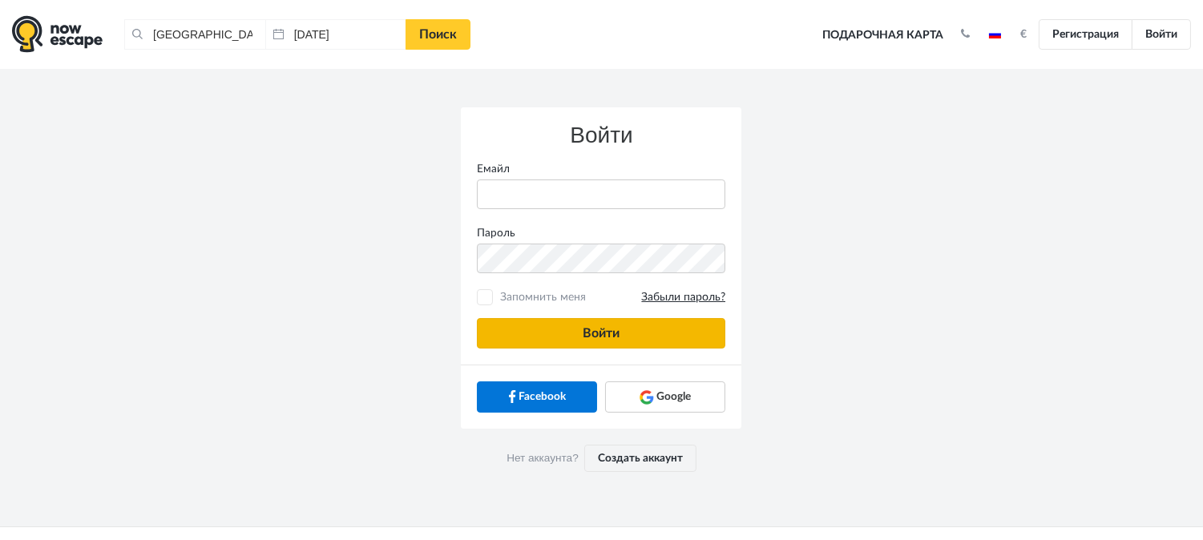
type input "anatoly@imaginaris.ee"
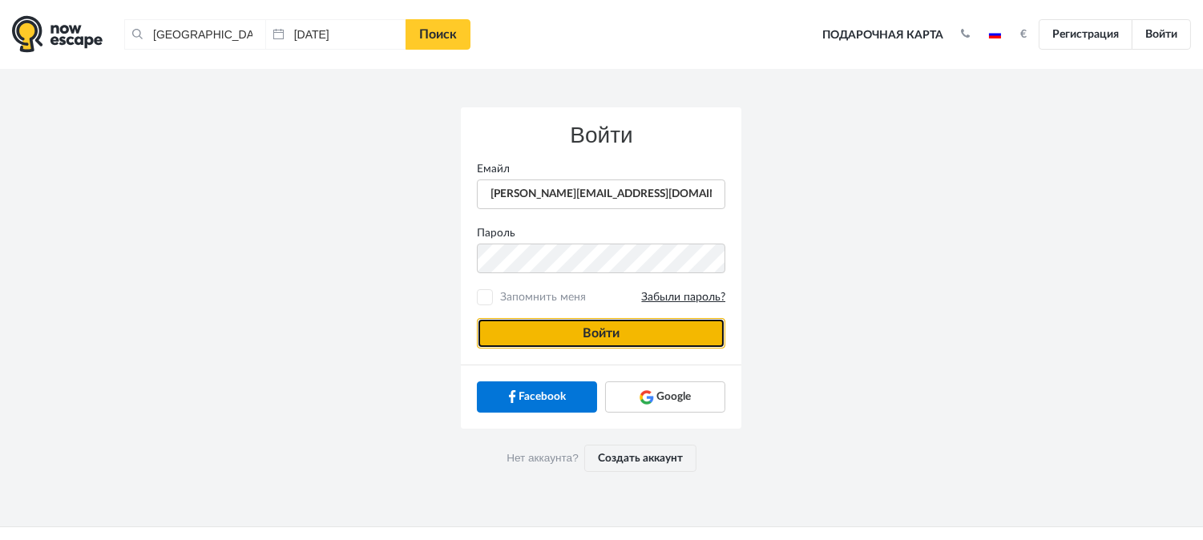
click at [694, 321] on button "Войти" at bounding box center [601, 333] width 248 height 30
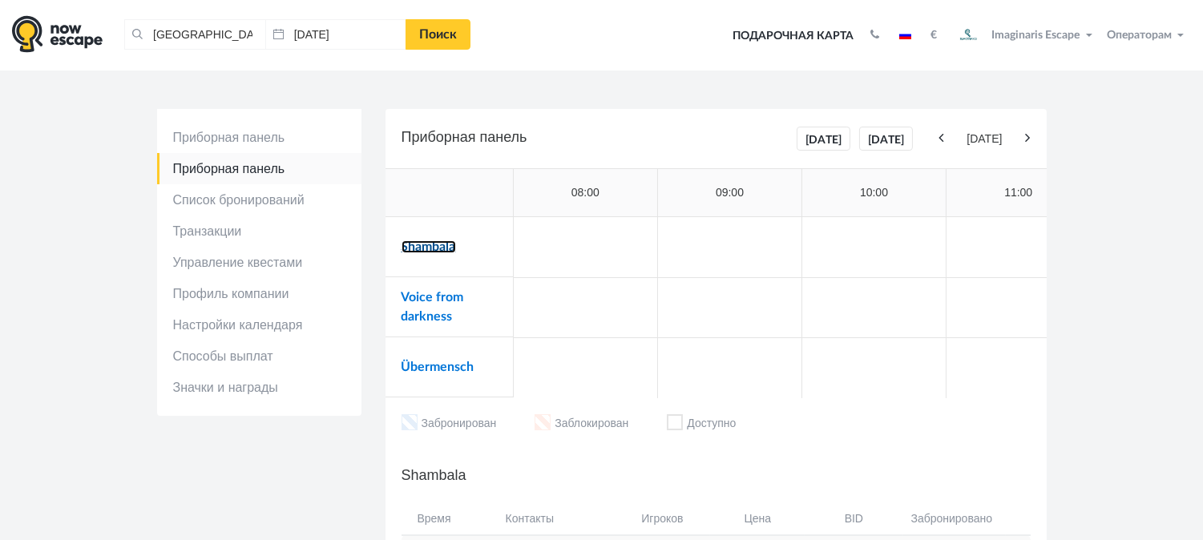
click at [415, 250] on link "Shambala" at bounding box center [428, 246] width 54 height 13
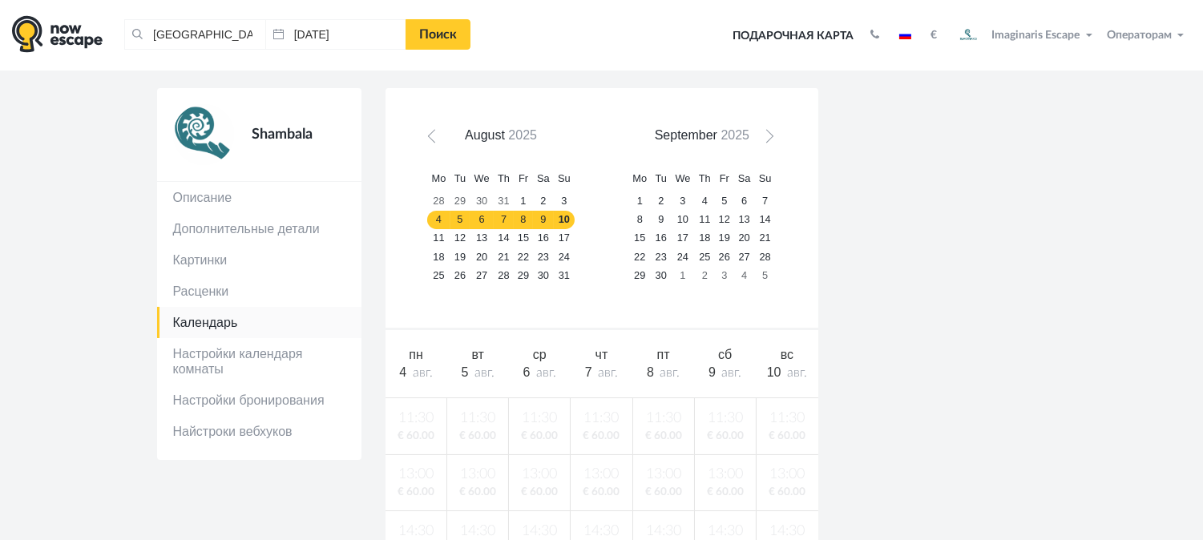
scroll to position [22, 0]
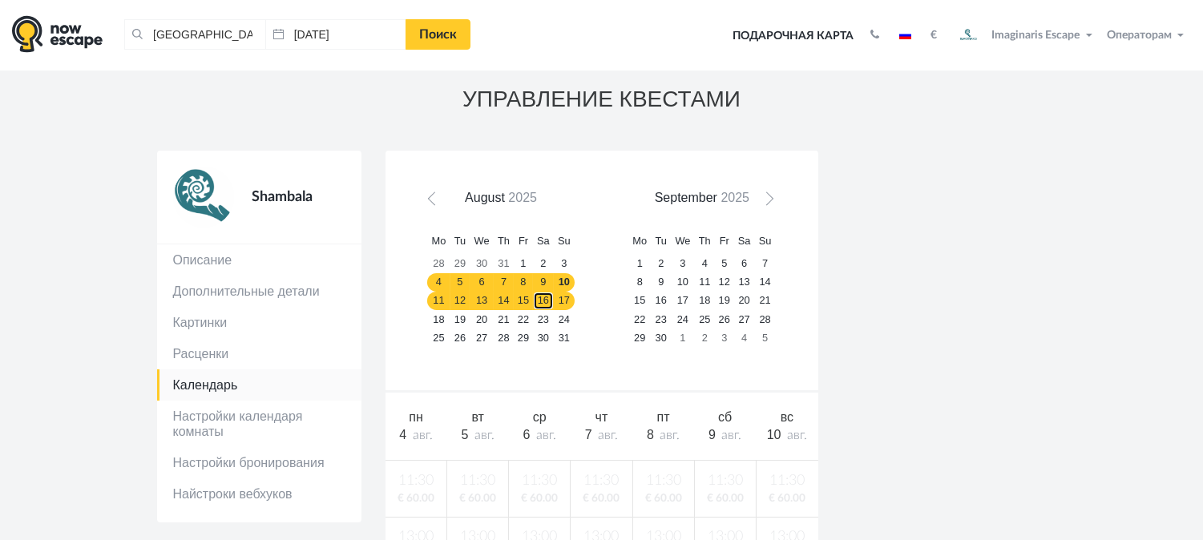
click at [543, 301] on link "16" at bounding box center [543, 301] width 21 height 18
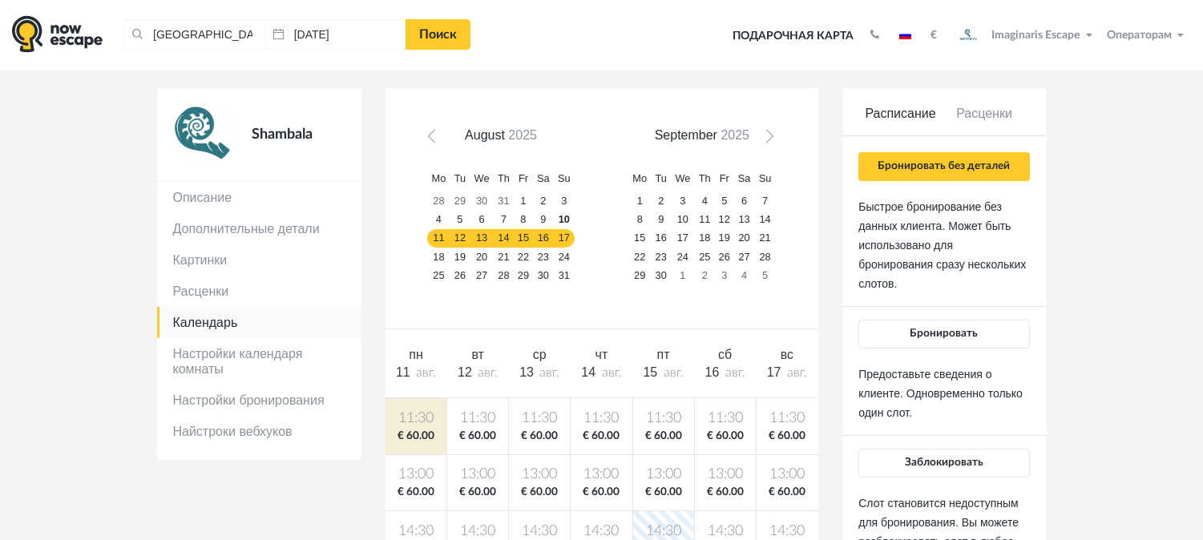
scroll to position [78, 0]
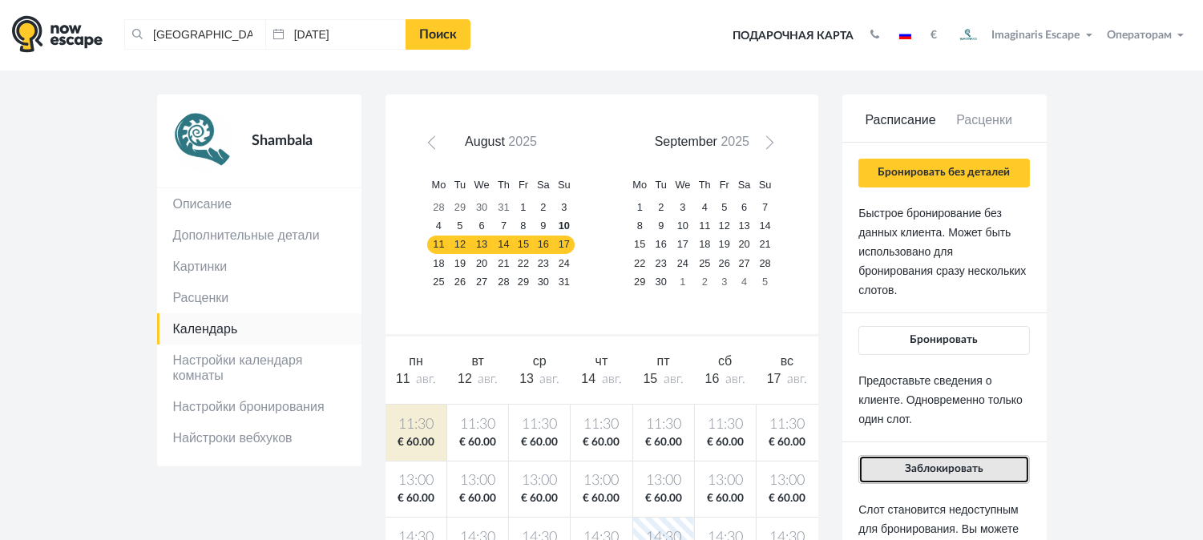
click at [968, 463] on span "Заблокировать" at bounding box center [944, 468] width 79 height 11
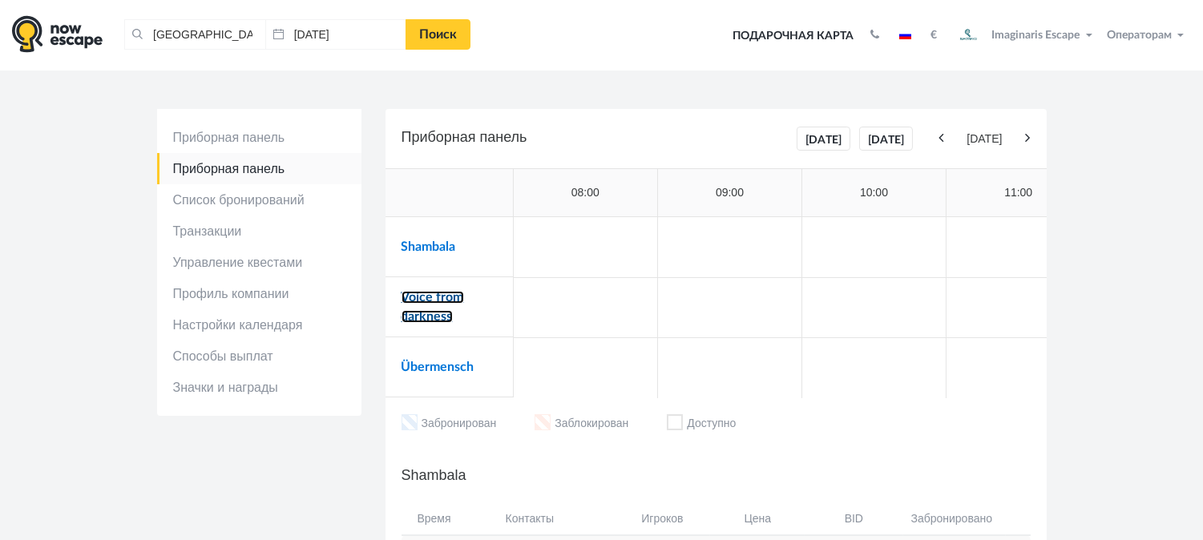
click at [417, 297] on link "Voice from darkness" at bounding box center [432, 307] width 63 height 32
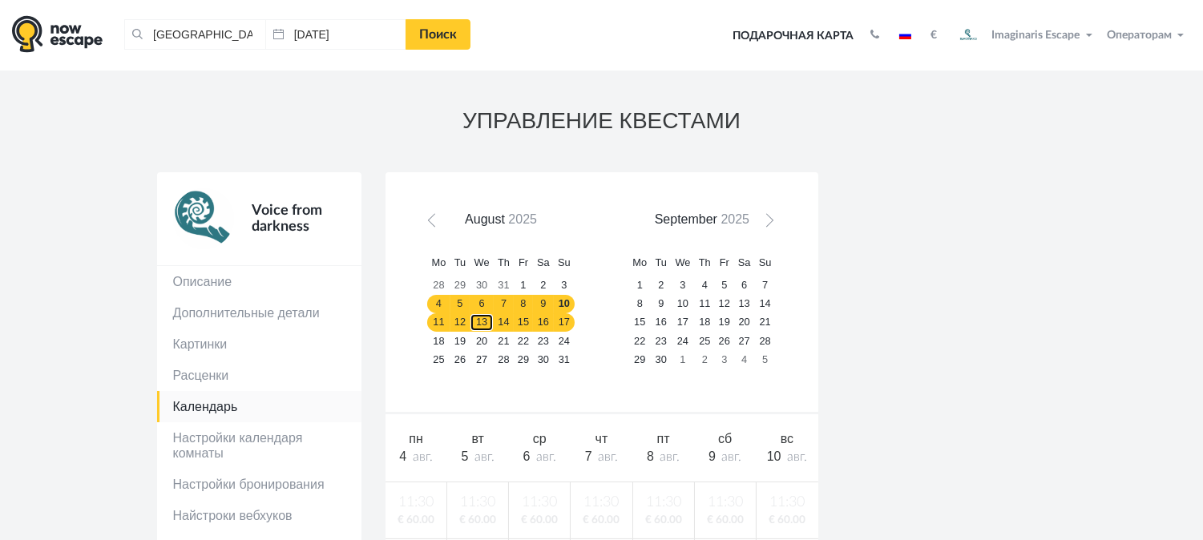
click at [475, 322] on link "13" at bounding box center [482, 322] width 24 height 18
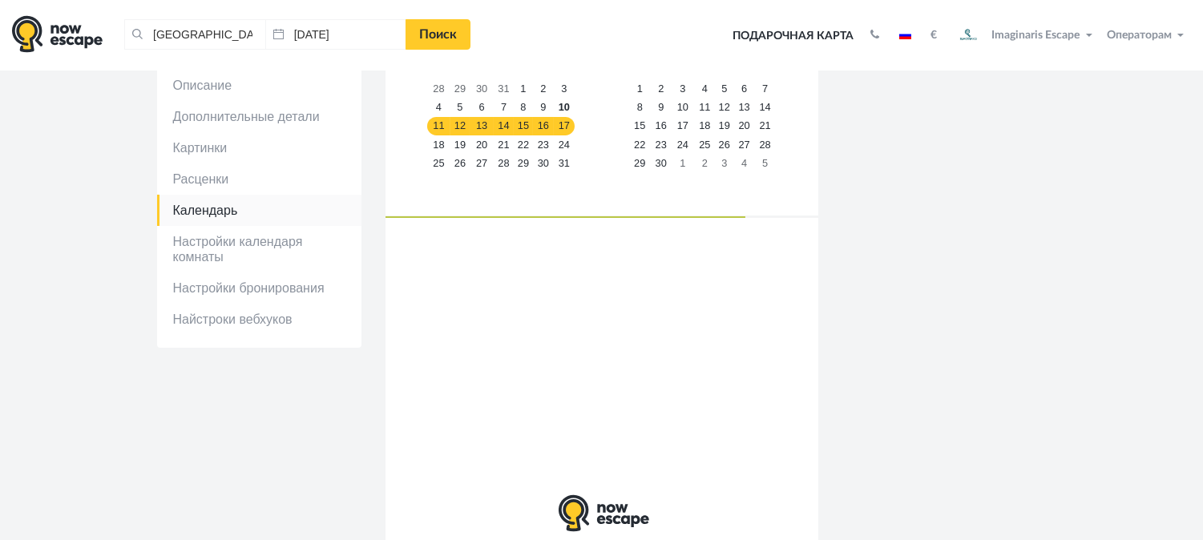
scroll to position [199, 0]
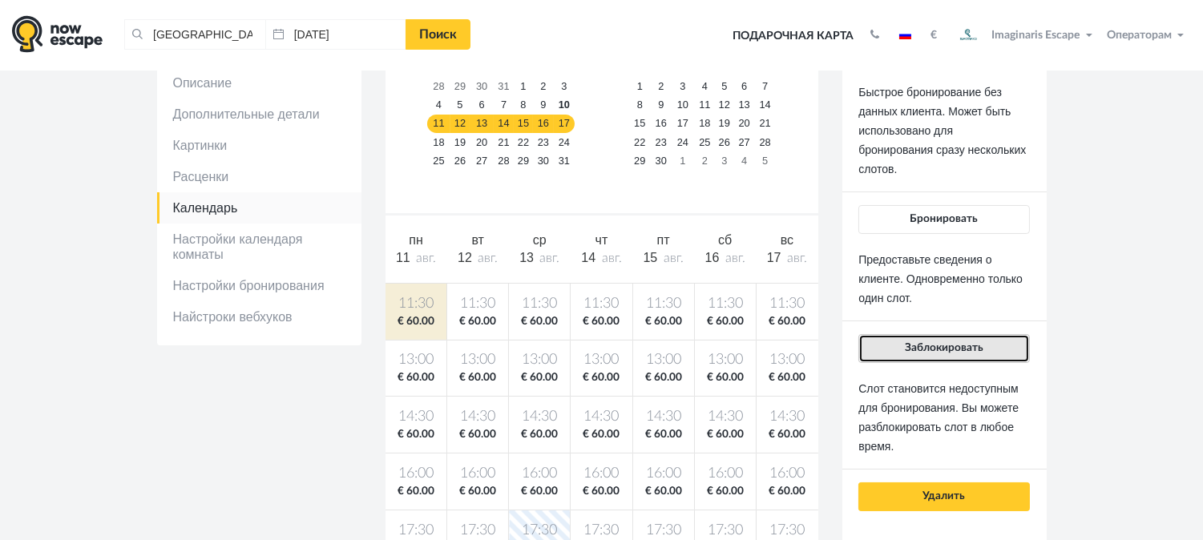
click at [952, 338] on button "Заблокировать" at bounding box center [943, 348] width 171 height 29
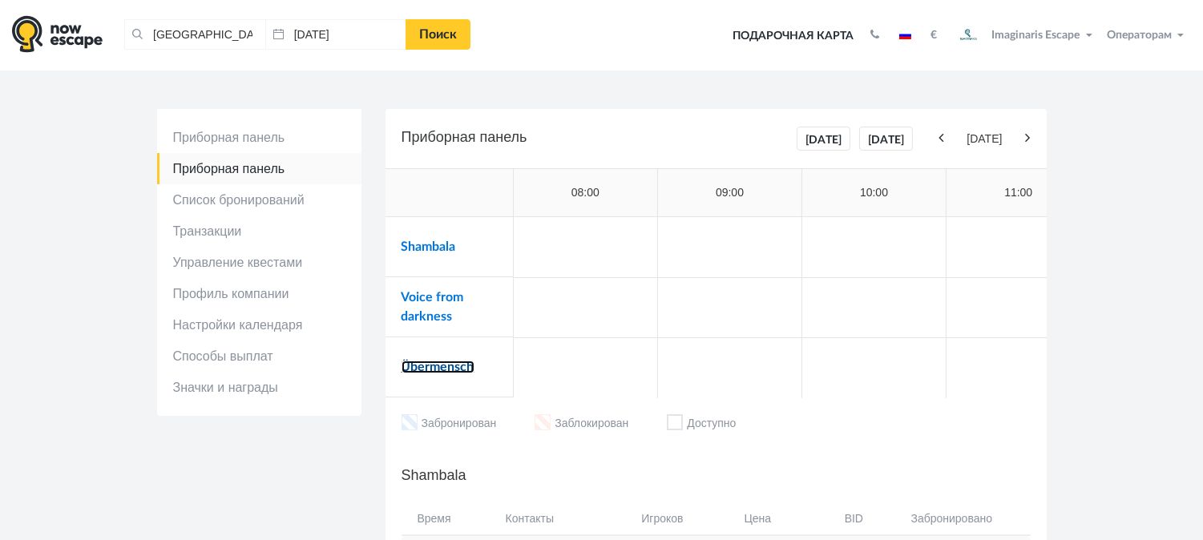
click at [462, 372] on link "Übermensch" at bounding box center [437, 367] width 73 height 13
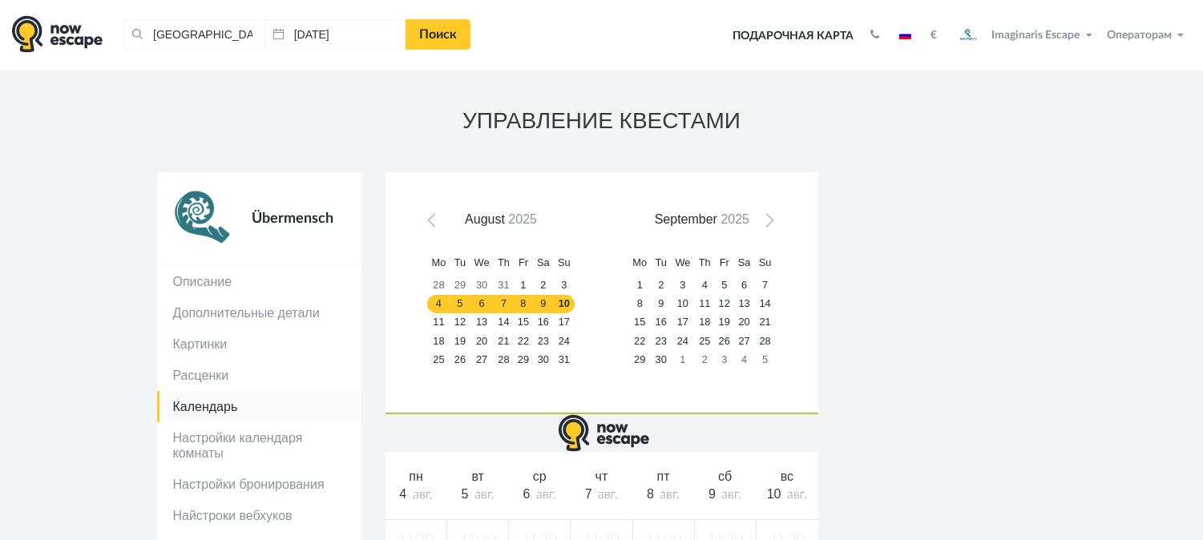
scroll to position [473, 0]
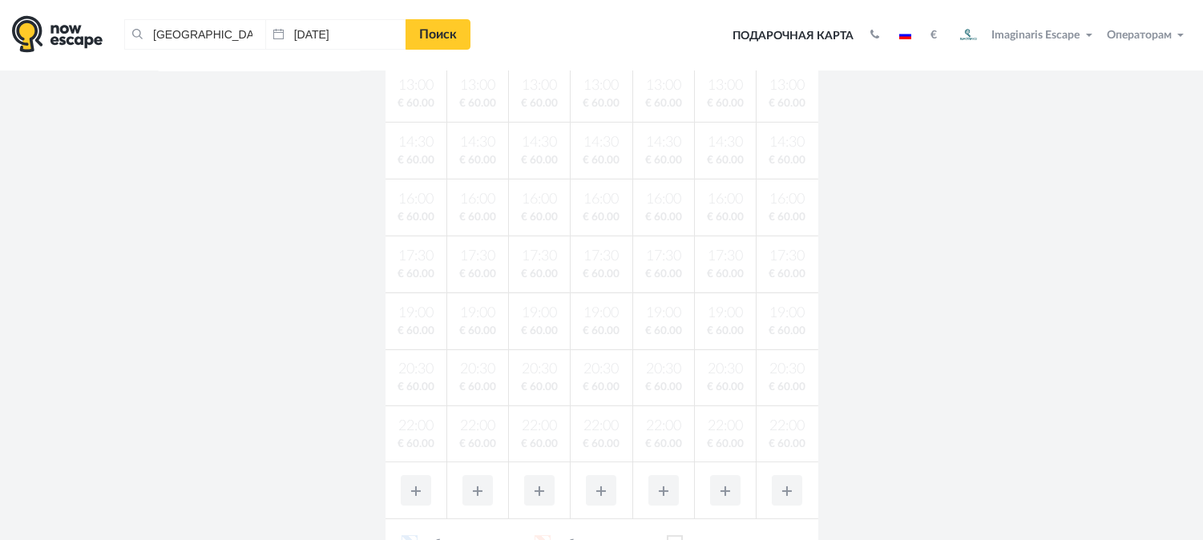
click at [1120, 174] on section "УПРАВЛЕНИЕ КВЕСТАМИ Übermensch Описание Дополнительные детали Картинки Расценки" at bounding box center [601, 134] width 1203 height 1073
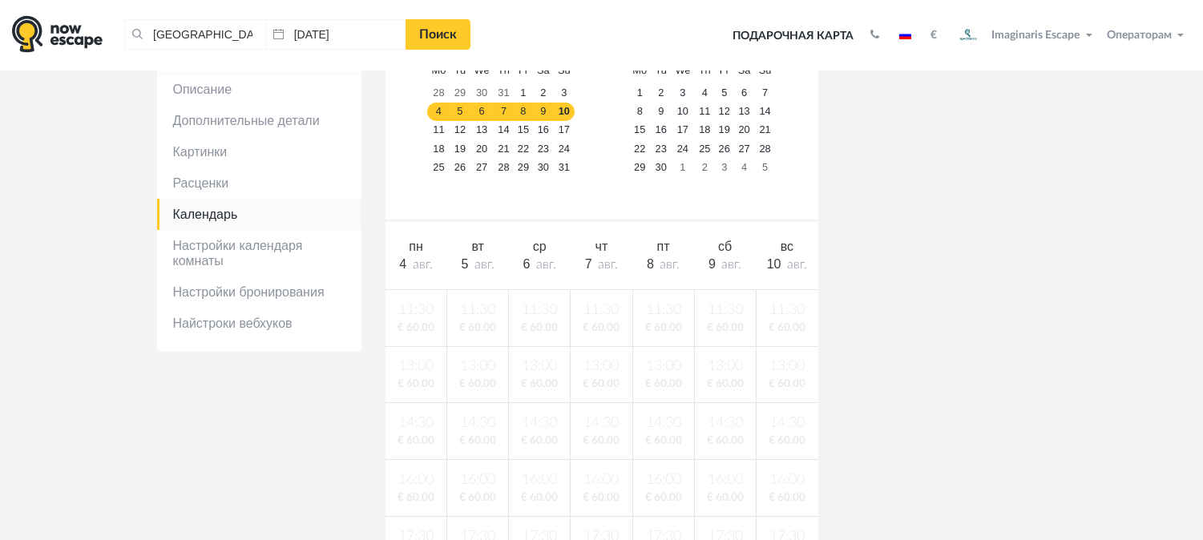
scroll to position [200, 0]
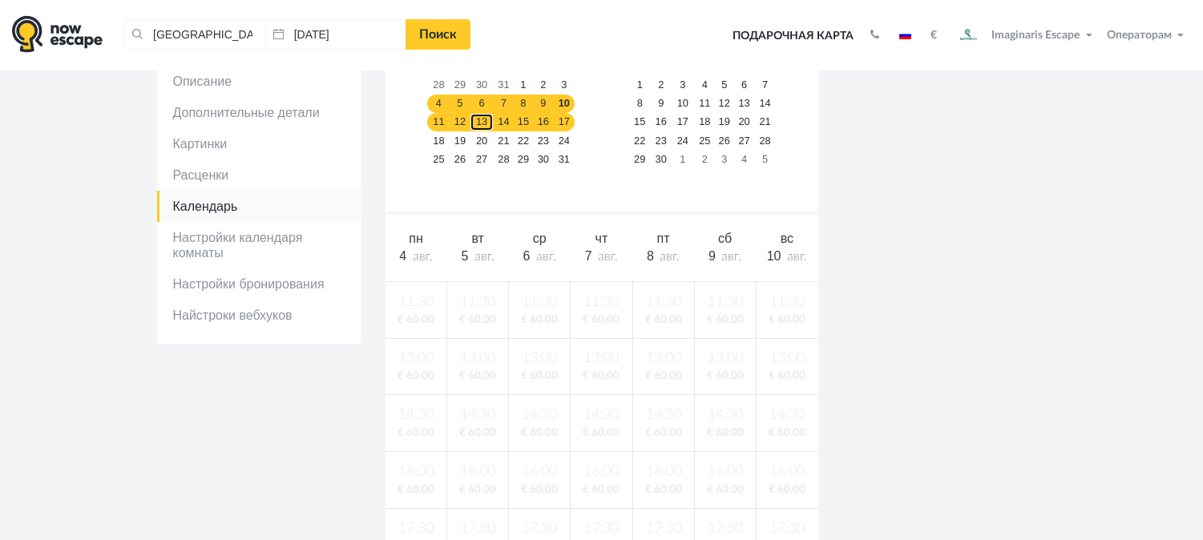
click at [478, 123] on link "13" at bounding box center [482, 122] width 24 height 18
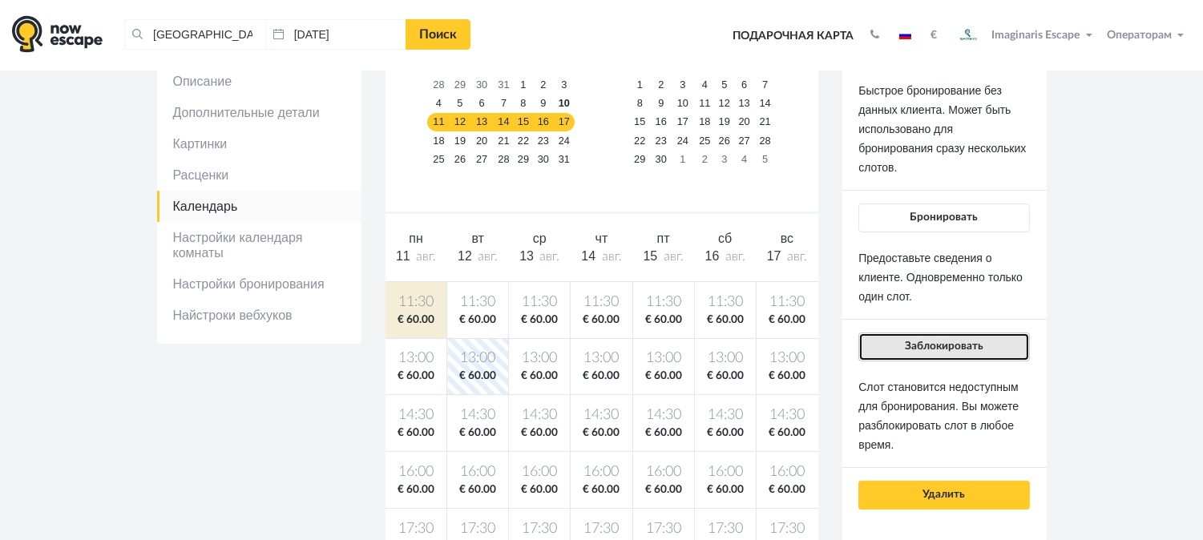
click at [974, 341] on span "Заблокировать" at bounding box center [944, 346] width 79 height 11
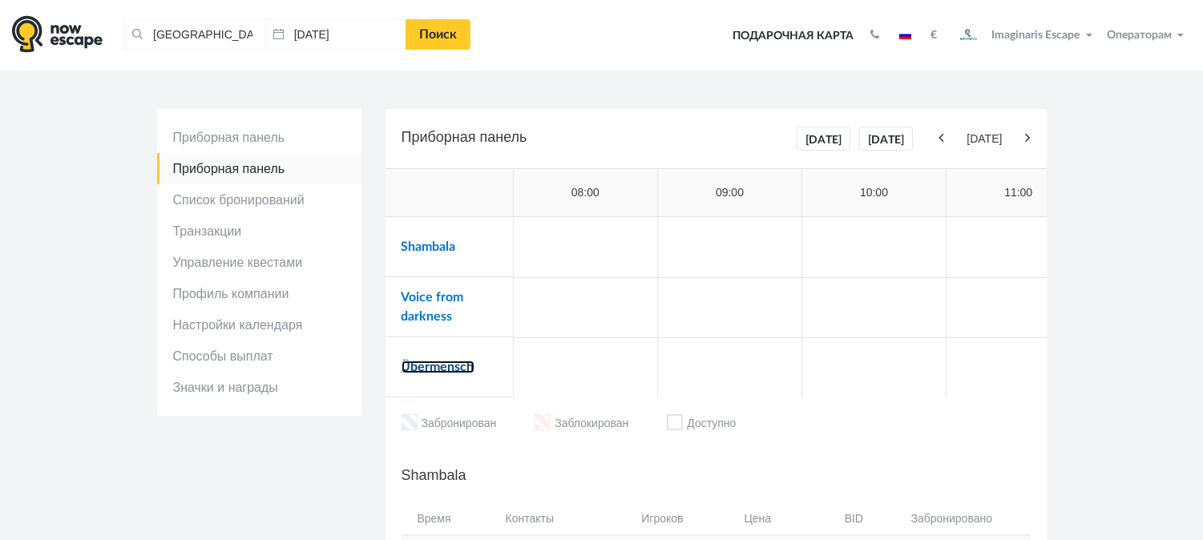
click at [465, 370] on link "Übermensch" at bounding box center [437, 367] width 73 height 13
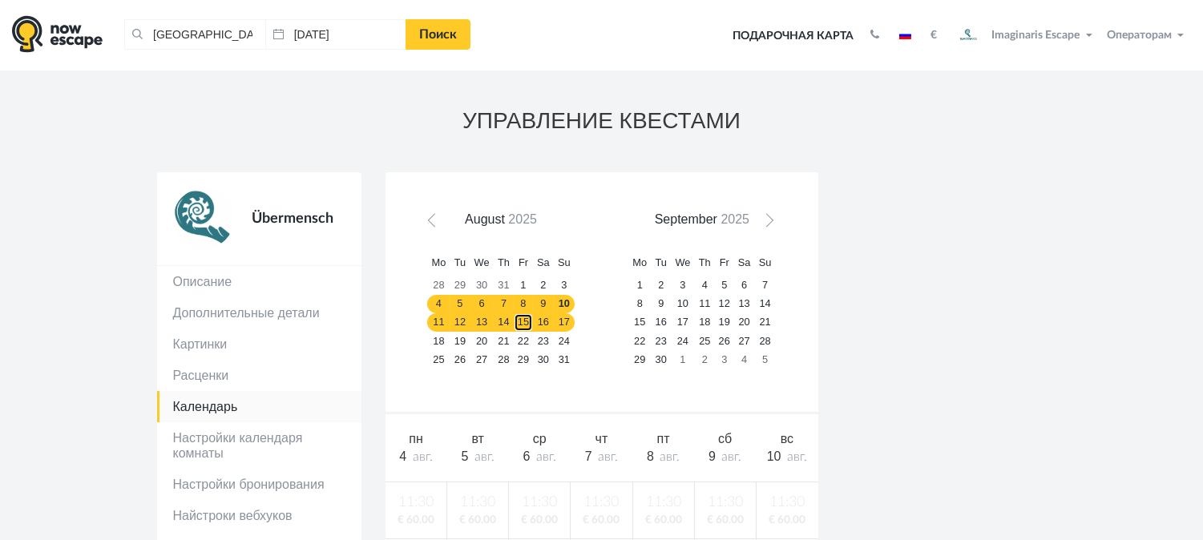
click at [530, 317] on link "15" at bounding box center [523, 322] width 19 height 18
